Goal: Find specific page/section: Find specific page/section

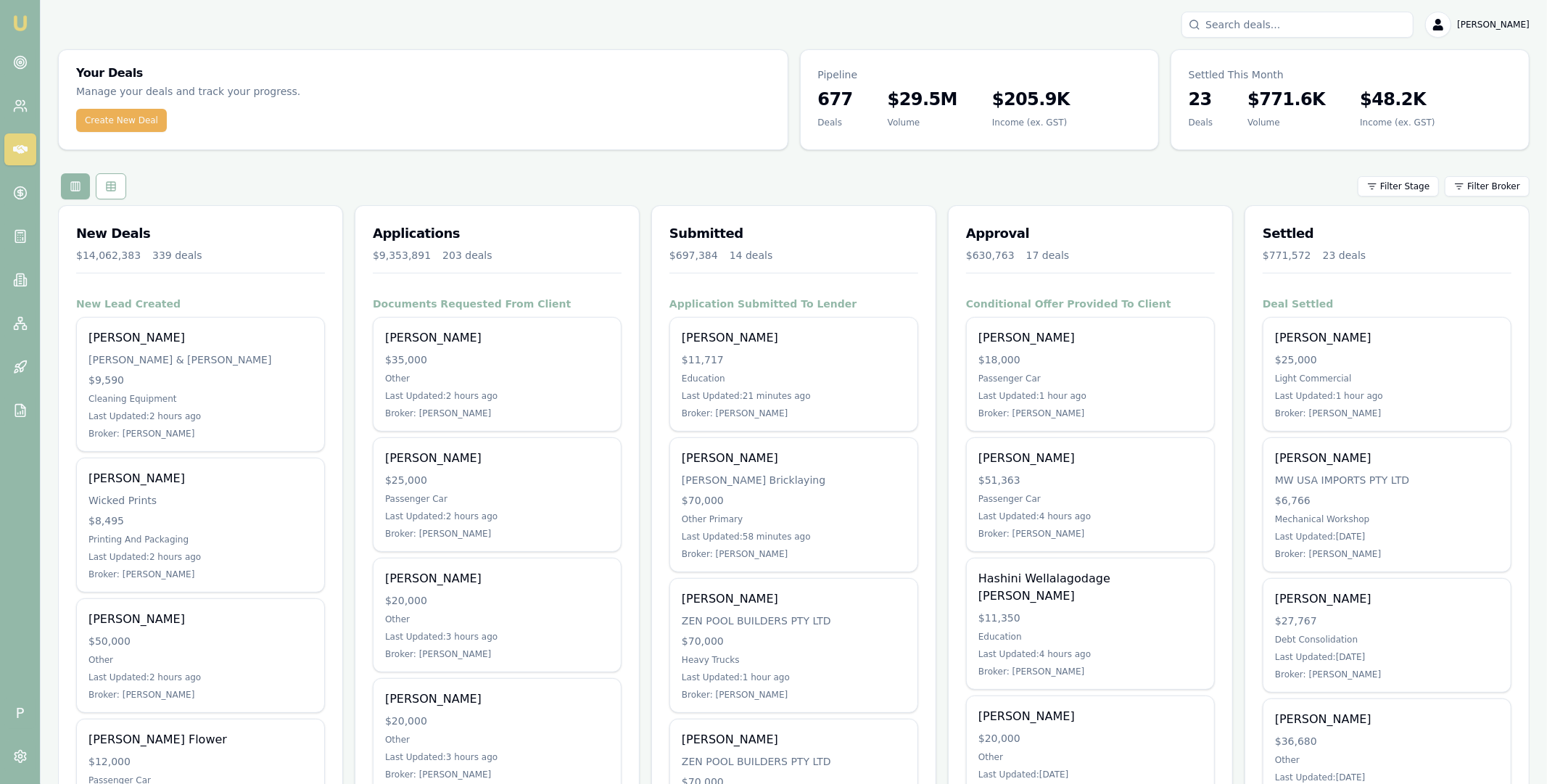
click at [1244, 29] on input "Search deals" at bounding box center [1297, 24] width 232 height 26
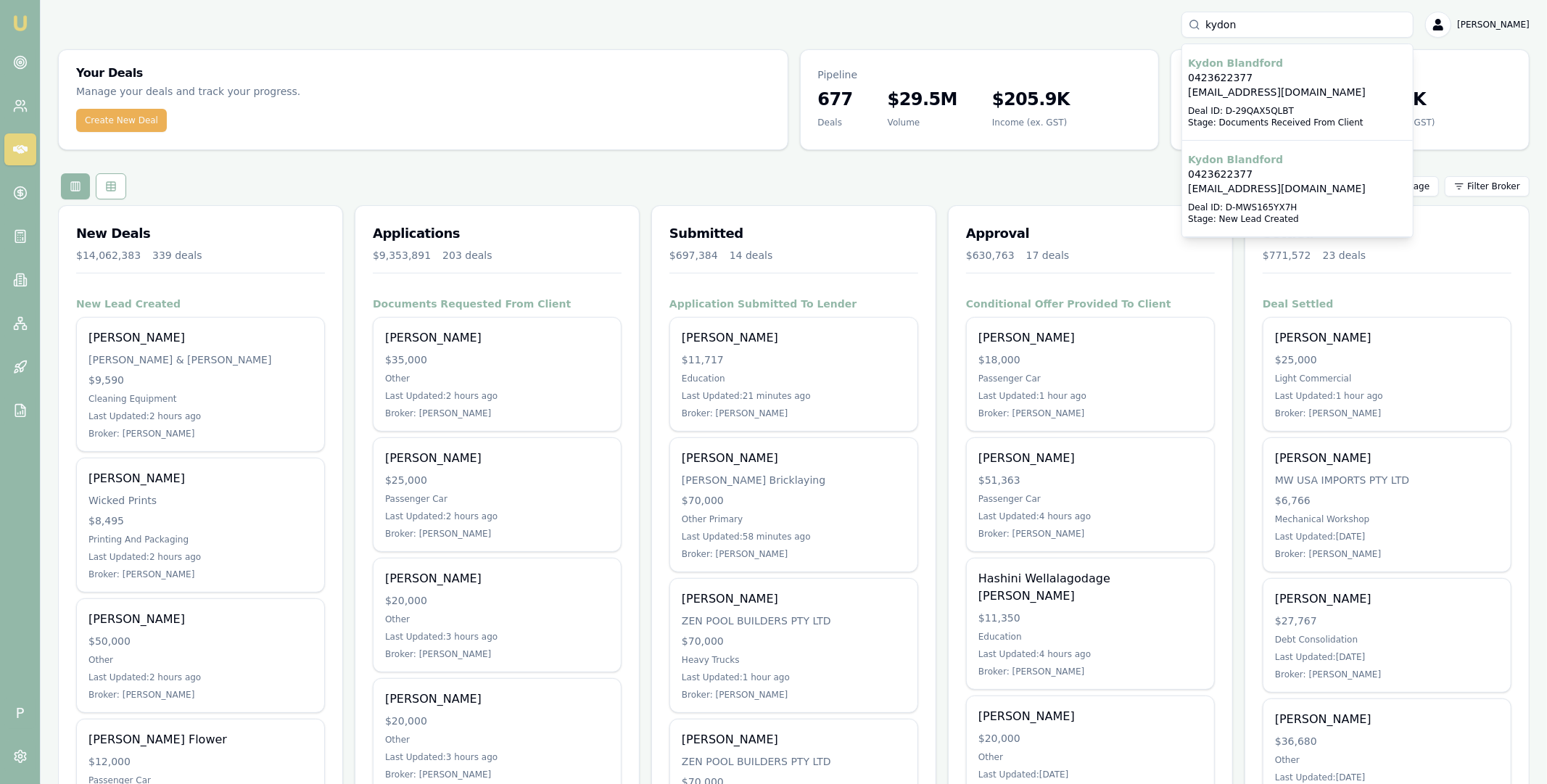
type input "kydon"
click at [1301, 71] on p "0423622377" at bounding box center [1297, 78] width 219 height 15
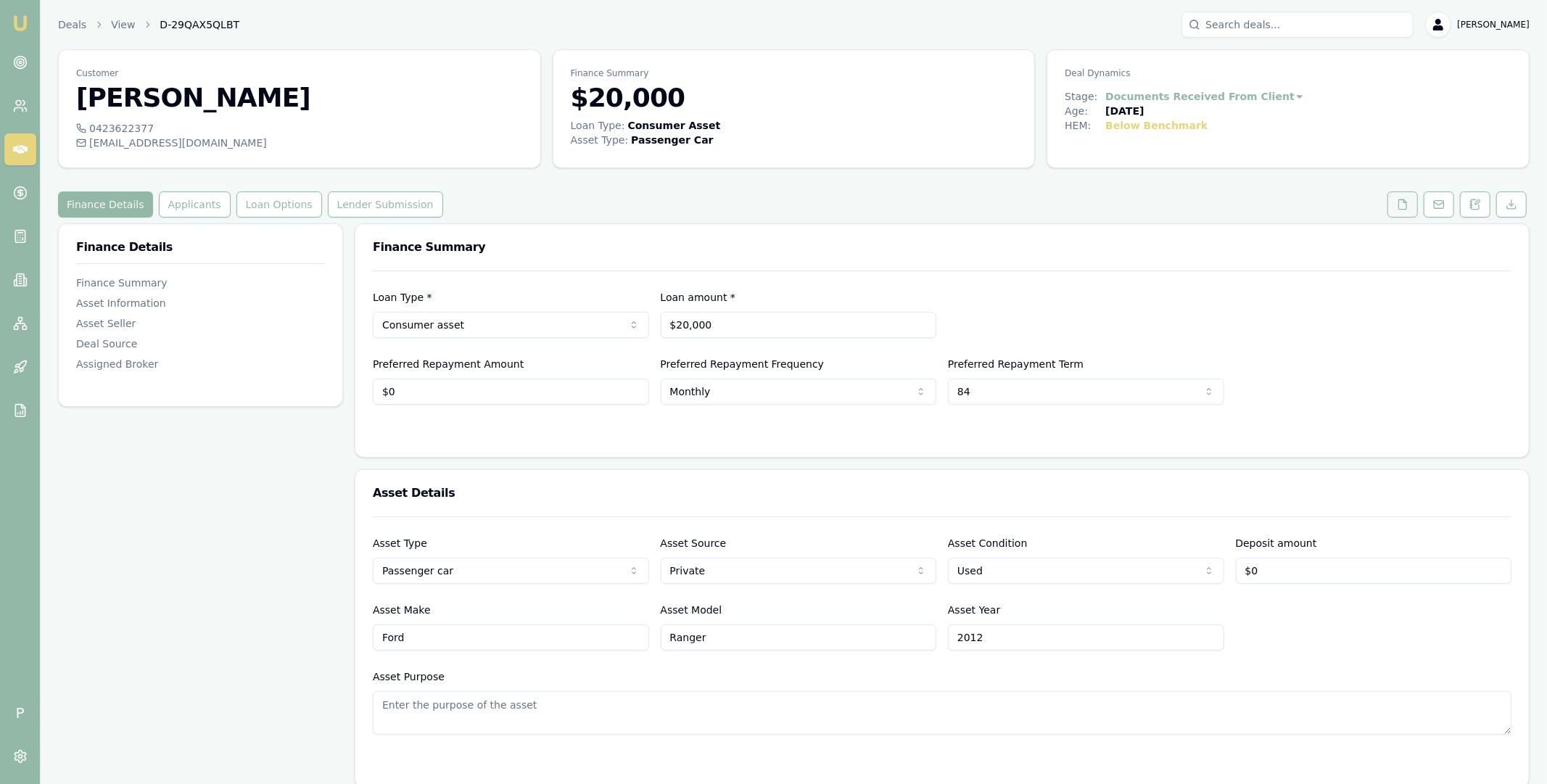
click at [1397, 206] on icon at bounding box center [1402, 204] width 11 height 11
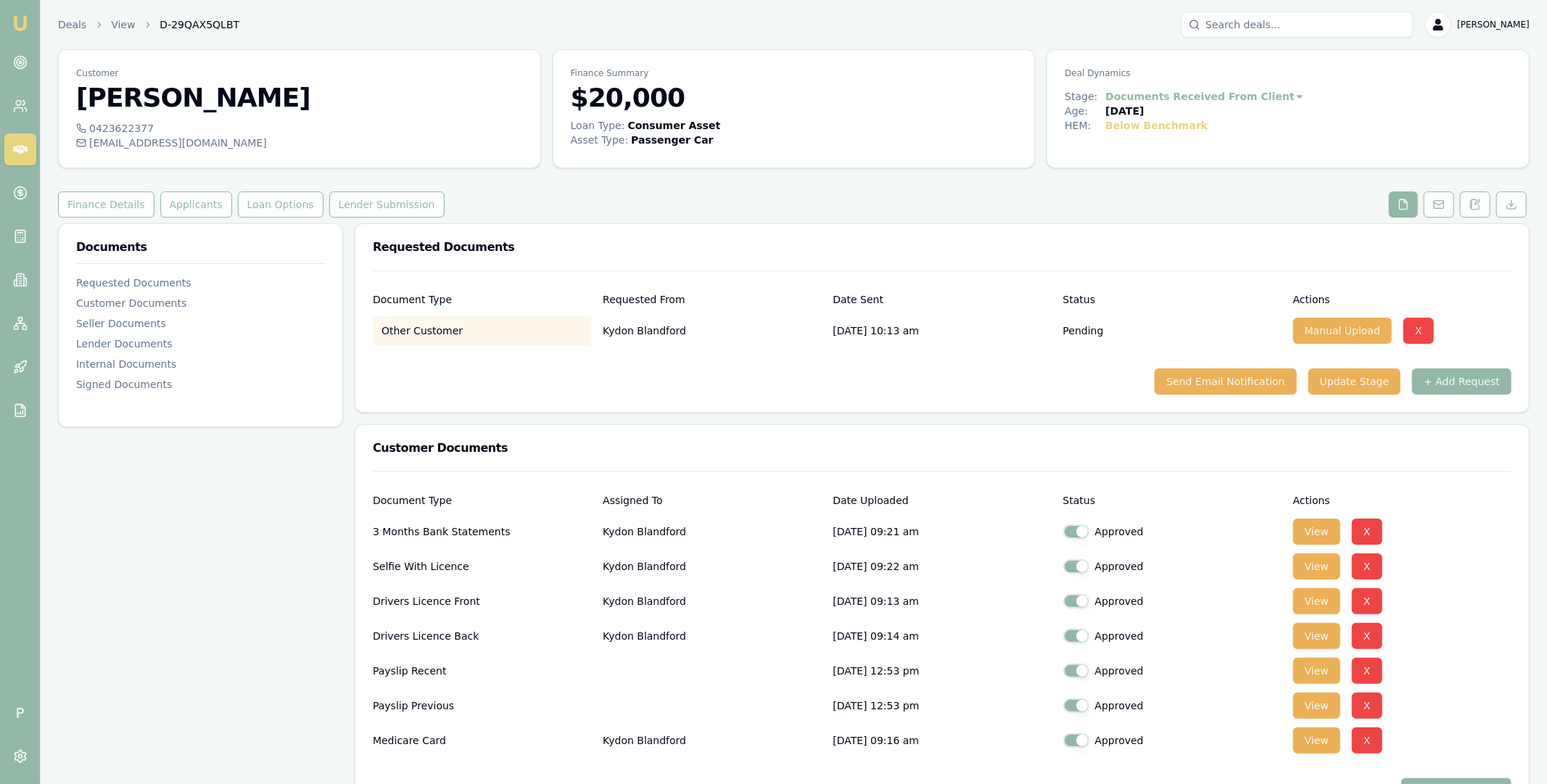
click at [190, 22] on span "D-29QAX5QLBT" at bounding box center [199, 24] width 80 height 15
copy span "D-29QAX5QLBT"
click at [96, 202] on button "Finance Details" at bounding box center [106, 204] width 97 height 26
